Goal: Communication & Community: Answer question/provide support

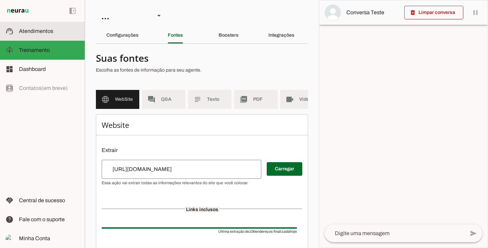
click at [44, 33] on span "Atendimentos" at bounding box center [36, 31] width 34 height 6
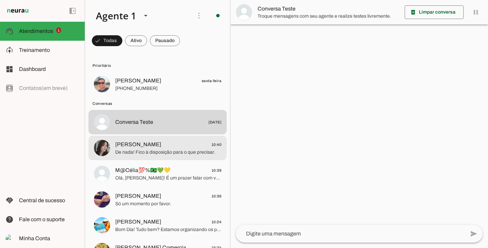
click at [141, 151] on span "De nada! Fico à disposição para o que precisar." at bounding box center [168, 152] width 106 height 7
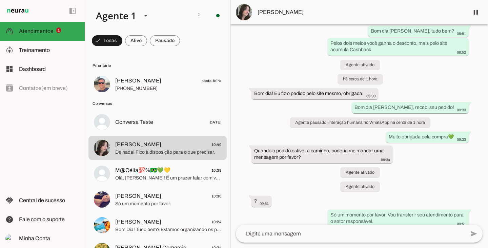
scroll to position [202, 0]
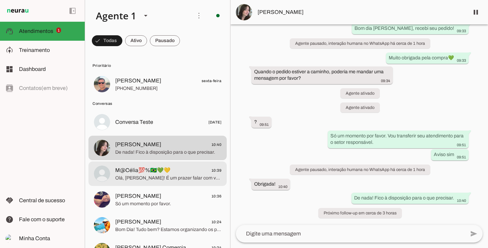
click at [172, 176] on span "Olá, [PERSON_NAME]! É um prazer falar com você. A Qualicook oferece refeições u…" at bounding box center [168, 177] width 106 height 7
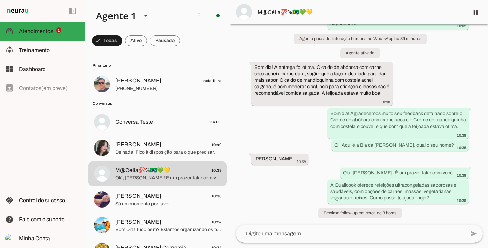
scroll to position [250, 0]
drag, startPoint x: 305, startPoint y: 81, endPoint x: 345, endPoint y: 84, distance: 40.4
click at [0, 0] on slot "Bom dia! A entrega foi ótima. O caldo de abóbora com carne seca achei a carne d…" at bounding box center [0, 0] width 0 height 0
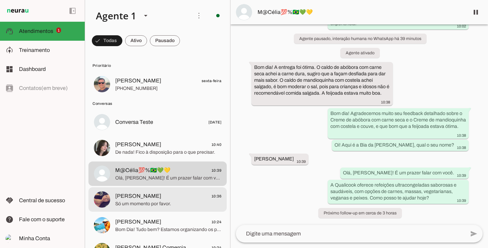
click at [134, 205] on span "Só um momento por favor." at bounding box center [168, 203] width 106 height 7
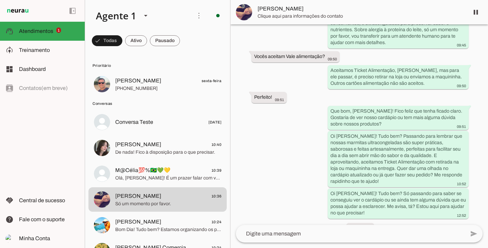
scroll to position [1257, 0]
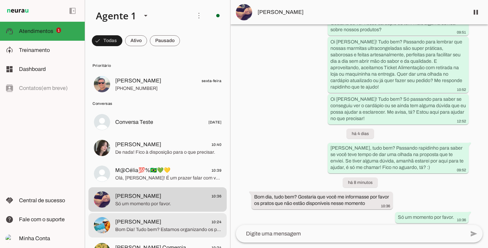
click at [172, 230] on span "Bom Dia! Tudo bem? Estamos organizando os pedidos para a próxima semana e gosta…" at bounding box center [168, 229] width 106 height 7
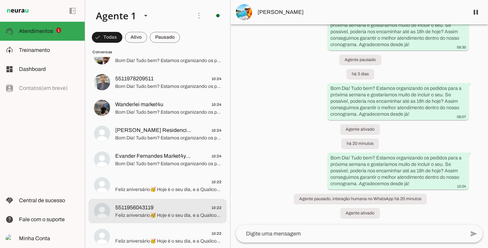
scroll to position [440, 0]
